Goal: Navigation & Orientation: Find specific page/section

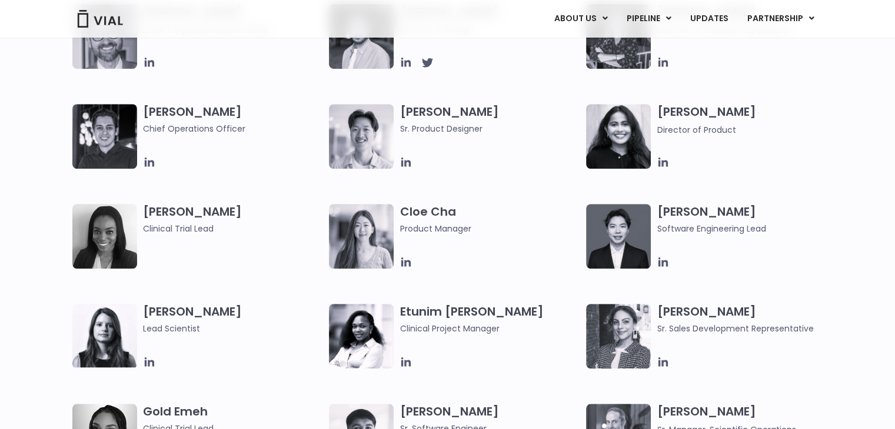
scroll to position [1979, 0]
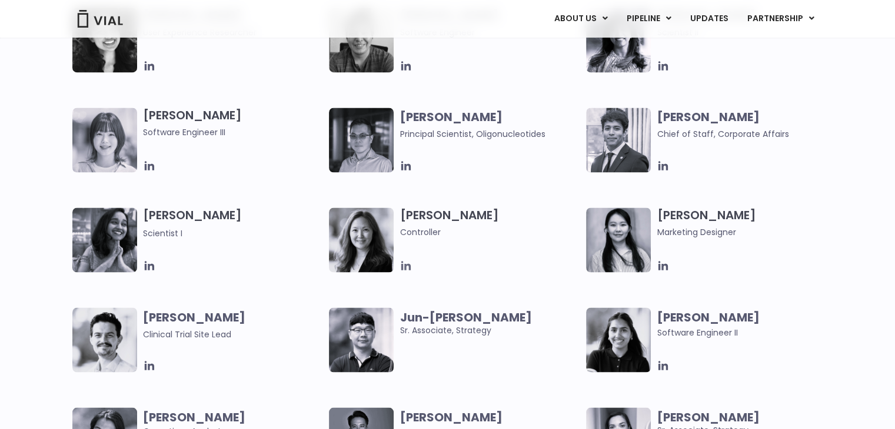
click at [409, 264] on icon at bounding box center [405, 265] width 9 height 9
click at [357, 245] on img at bounding box center [361, 240] width 65 height 65
drag, startPoint x: 419, startPoint y: 217, endPoint x: 430, endPoint y: 214, distance: 11.7
click at [420, 216] on h3 "[PERSON_NAME] Controller" at bounding box center [489, 223] width 181 height 31
click at [431, 213] on h3 "[PERSON_NAME] Controller" at bounding box center [489, 223] width 181 height 31
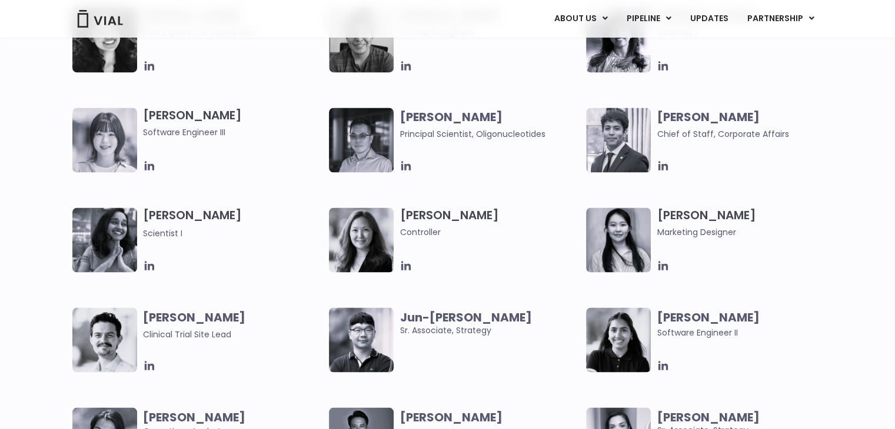
drag, startPoint x: 442, startPoint y: 220, endPoint x: 431, endPoint y: 231, distance: 15.4
click at [442, 221] on h3 "[PERSON_NAME] Controller" at bounding box center [489, 223] width 181 height 31
drag, startPoint x: 431, startPoint y: 231, endPoint x: 497, endPoint y: 64, distance: 179.4
click at [434, 228] on span "Controller" at bounding box center [489, 232] width 181 height 13
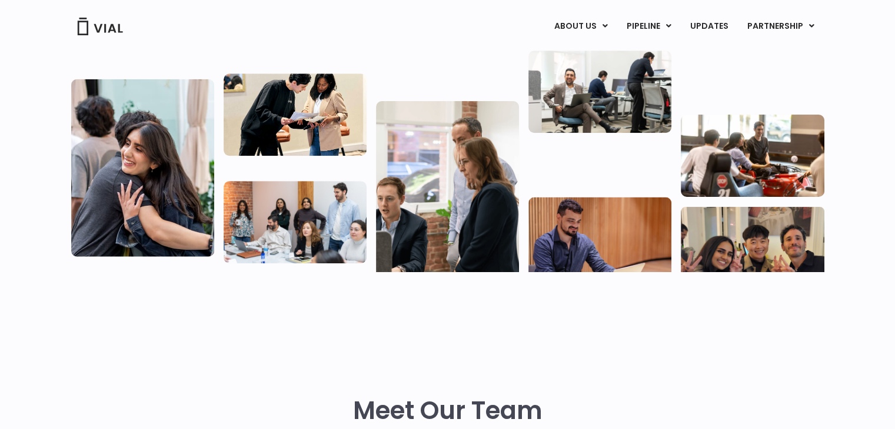
scroll to position [0, 0]
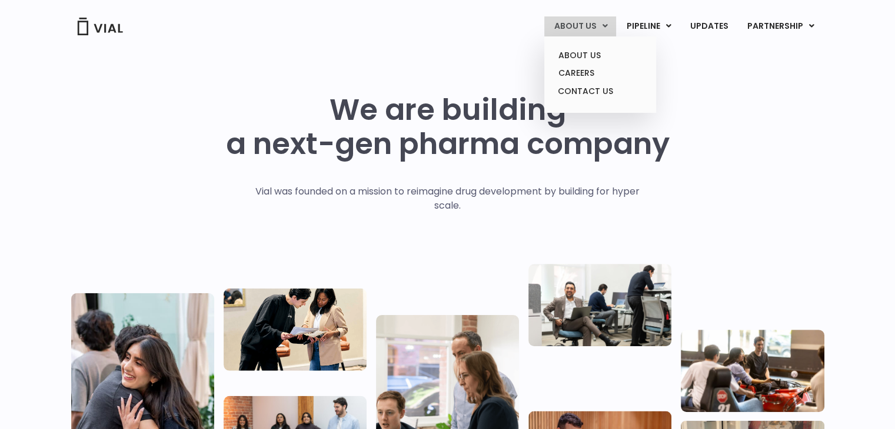
click at [581, 26] on link "ABOUT US" at bounding box center [580, 26] width 72 height 20
click at [586, 59] on link "ABOUT US" at bounding box center [599, 55] width 103 height 18
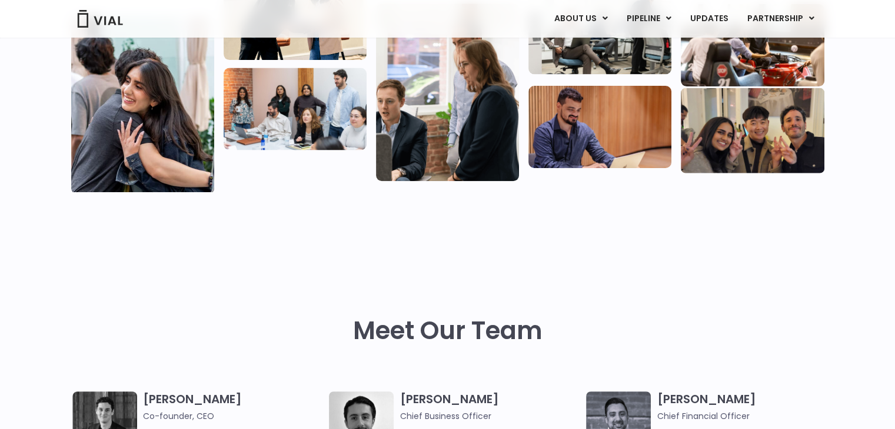
scroll to position [196, 0]
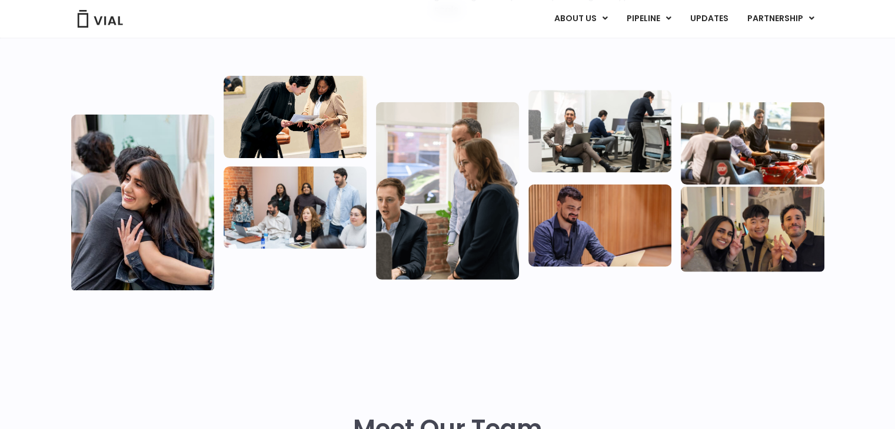
click at [747, 219] on img at bounding box center [752, 228] width 143 height 85
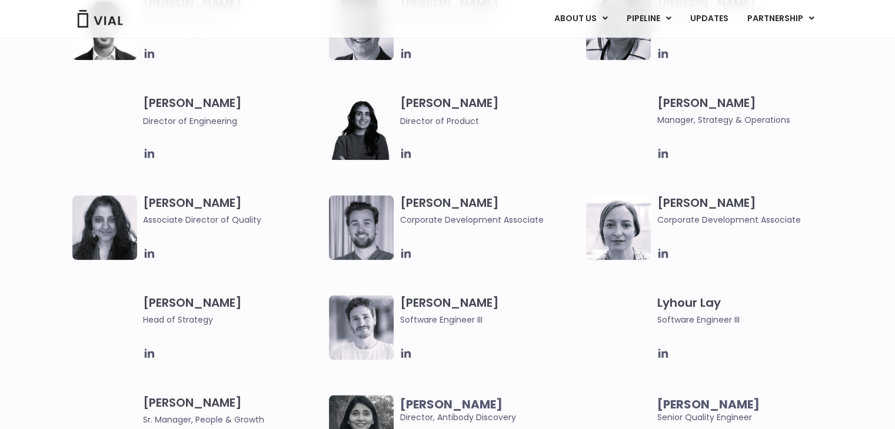
scroll to position [1471, 0]
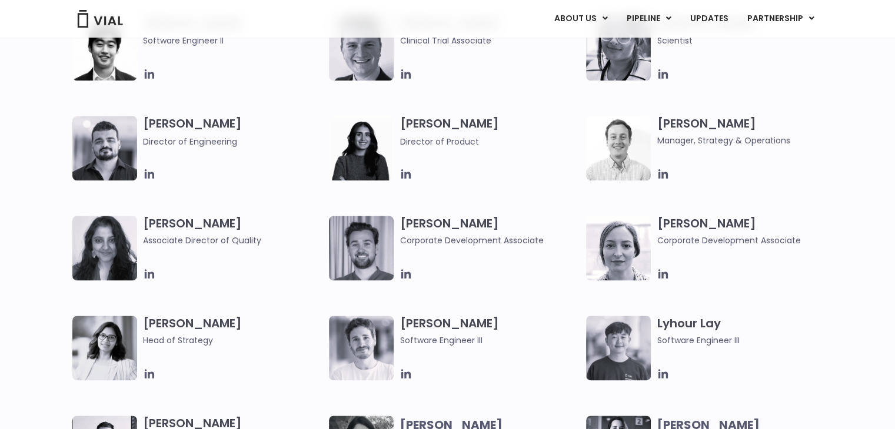
click at [509, 125] on h3 "[PERSON_NAME] Director of Product" at bounding box center [489, 132] width 181 height 32
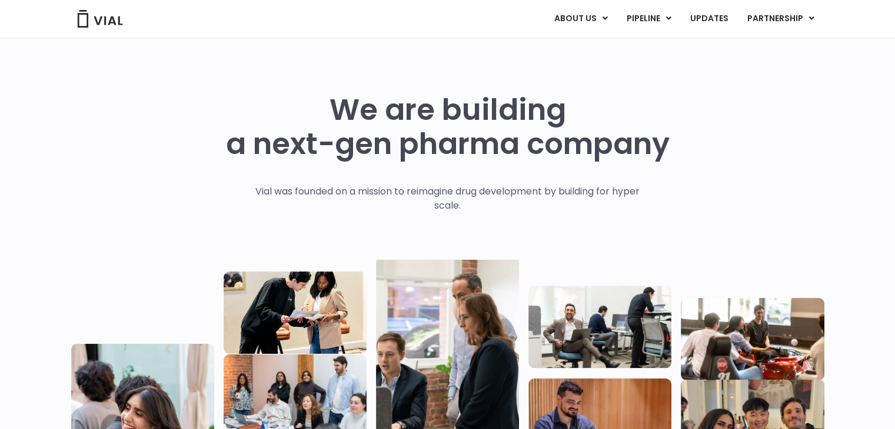
scroll to position [1996, 0]
